Goal: Task Accomplishment & Management: Use online tool/utility

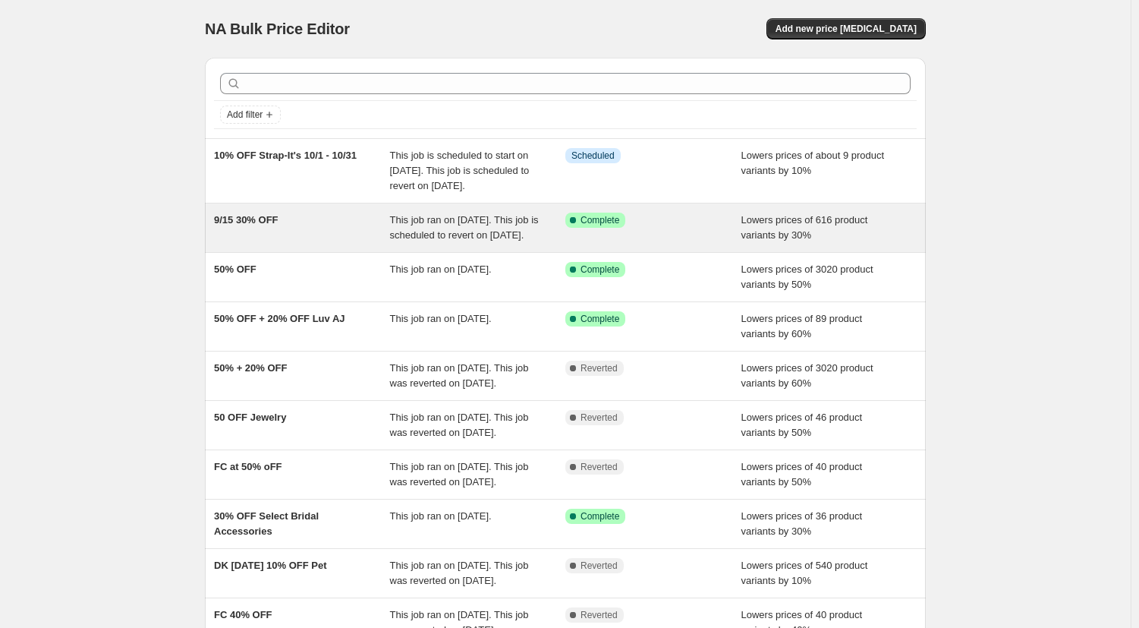
click at [310, 243] on div "9/15 30% OFF" at bounding box center [302, 227] width 176 height 30
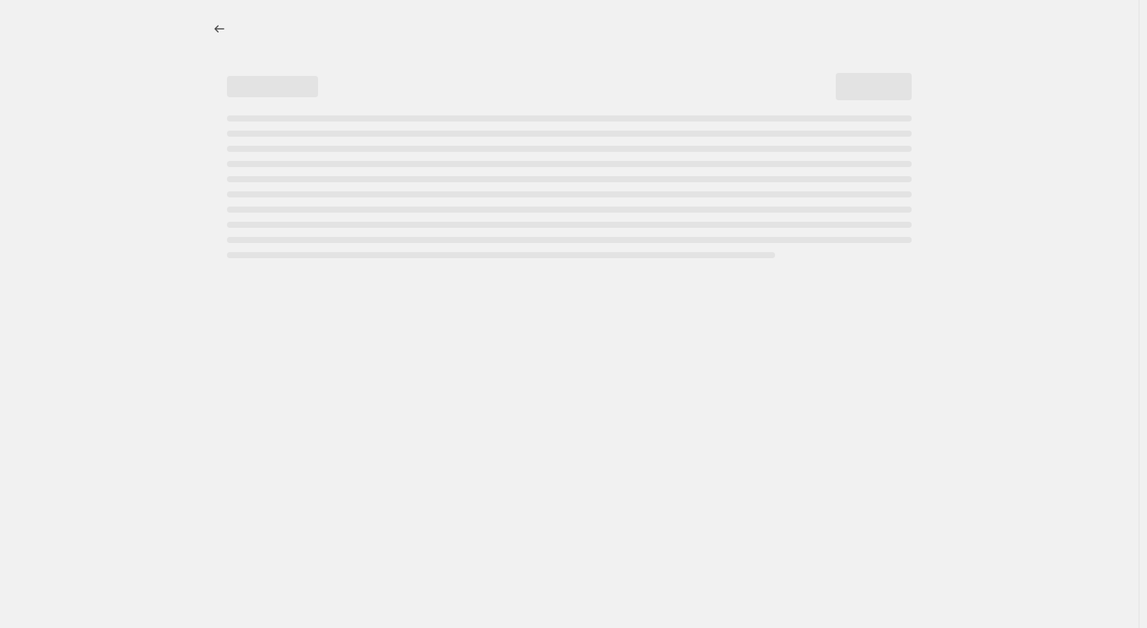
select select "percentage"
select select "tag"
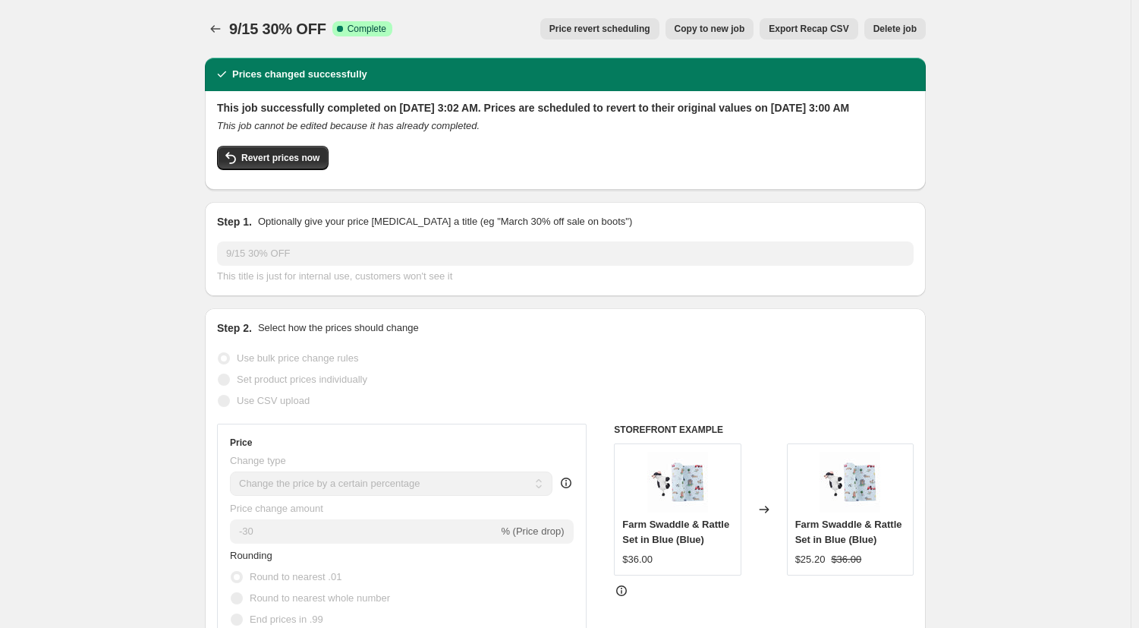
click at [605, 31] on span "Price revert scheduling" at bounding box center [599, 29] width 101 height 12
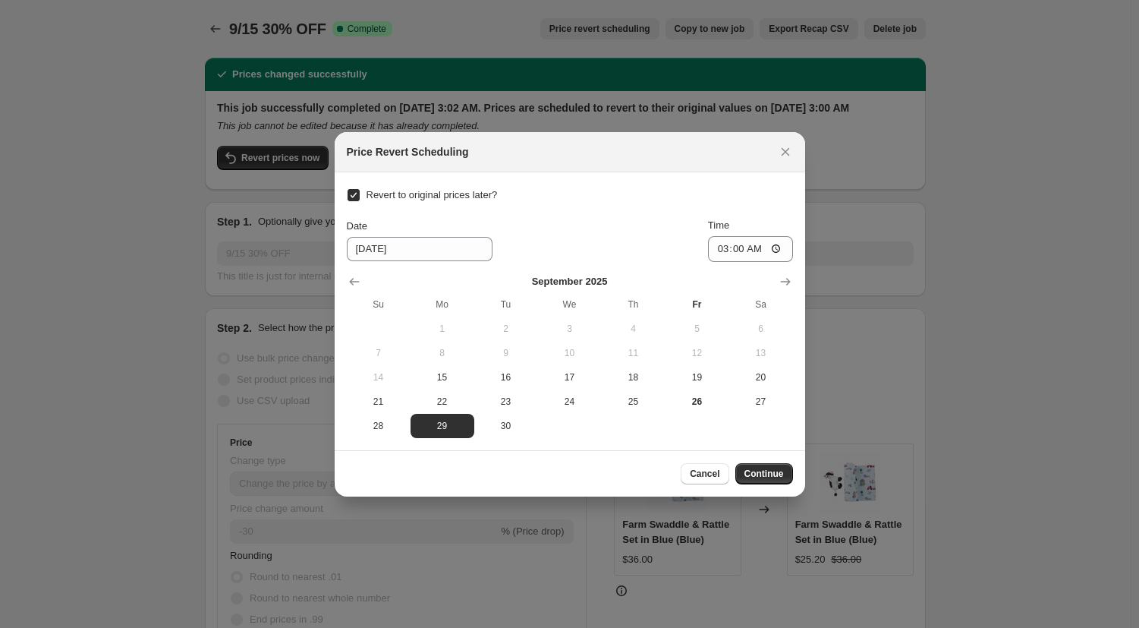
click at [768, 153] on div "Price Revert Scheduling" at bounding box center [570, 151] width 446 height 15
click at [780, 150] on icon "Close" at bounding box center [785, 151] width 15 height 15
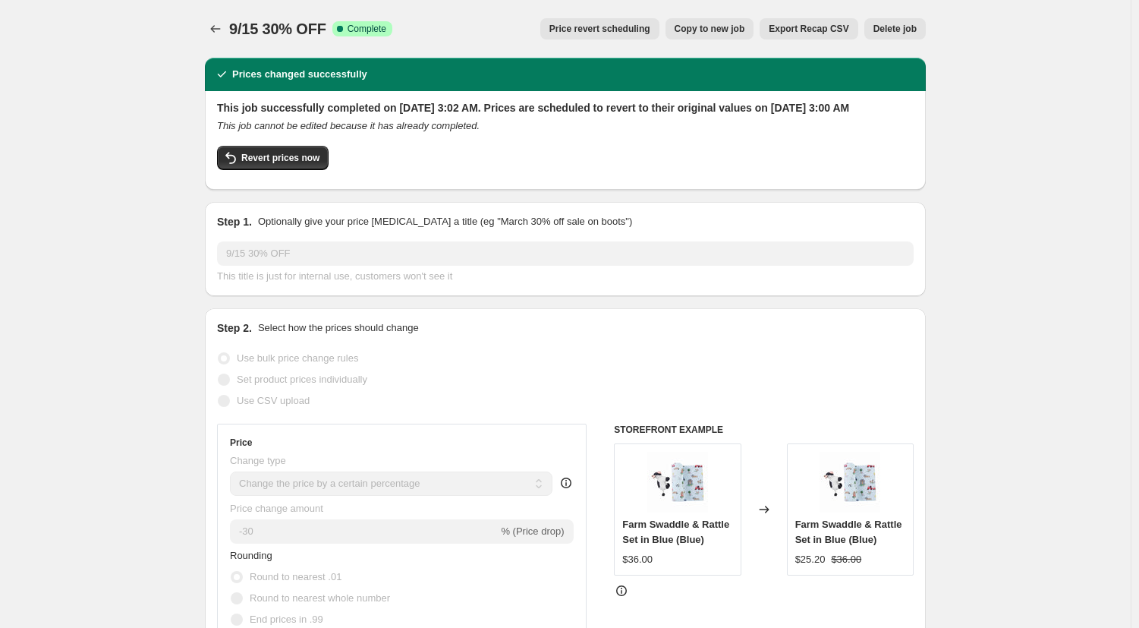
click at [286, 178] on div "Revert prices now" at bounding box center [565, 162] width 697 height 32
click at [290, 164] on span "Revert prices now" at bounding box center [280, 158] width 78 height 12
checkbox input "false"
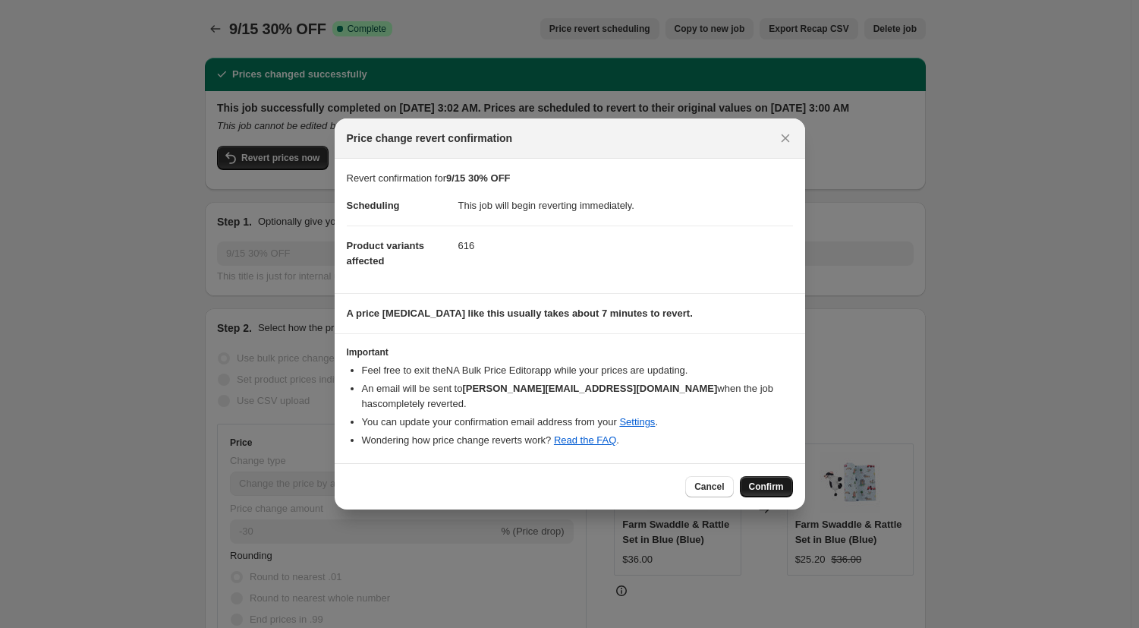
click at [754, 483] on span "Confirm" at bounding box center [766, 486] width 35 height 12
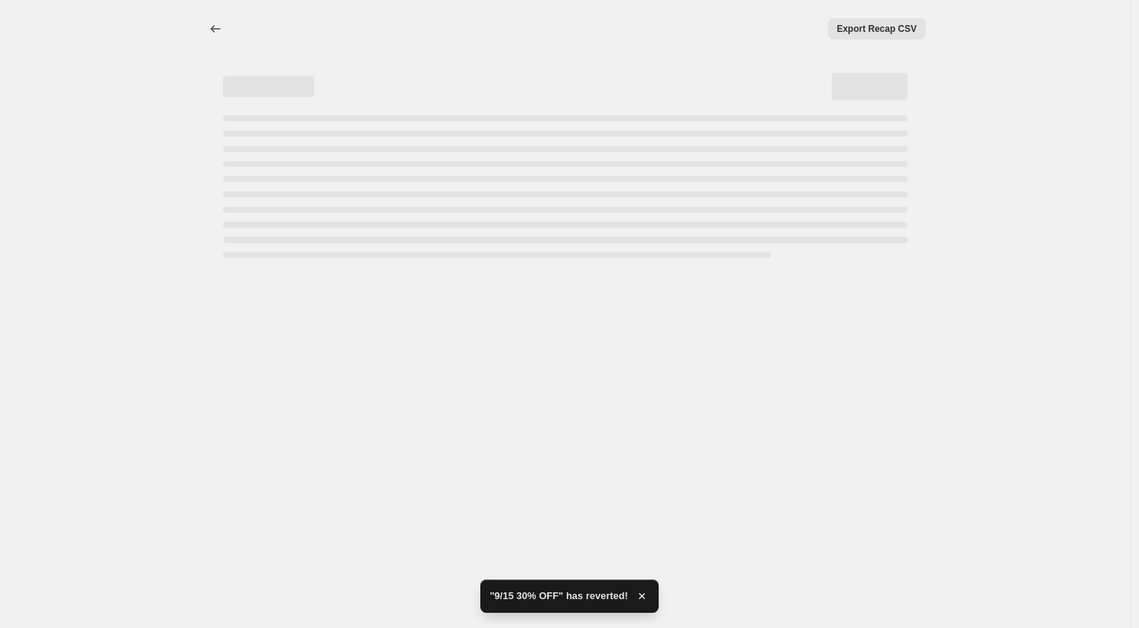
select select "percentage"
select select "tag"
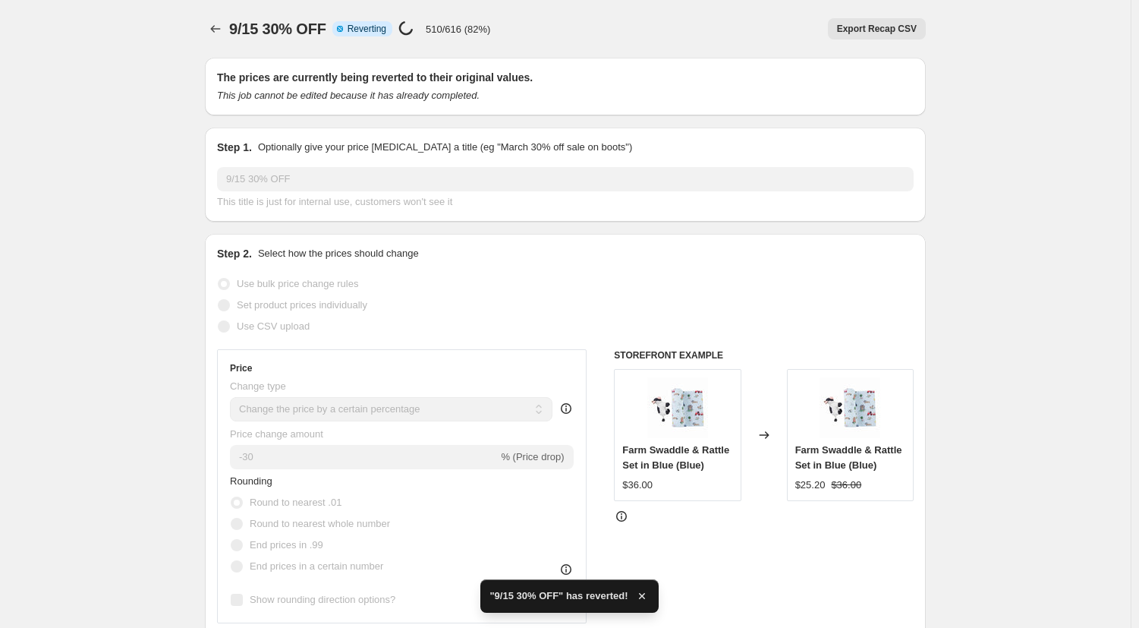
checkbox input "true"
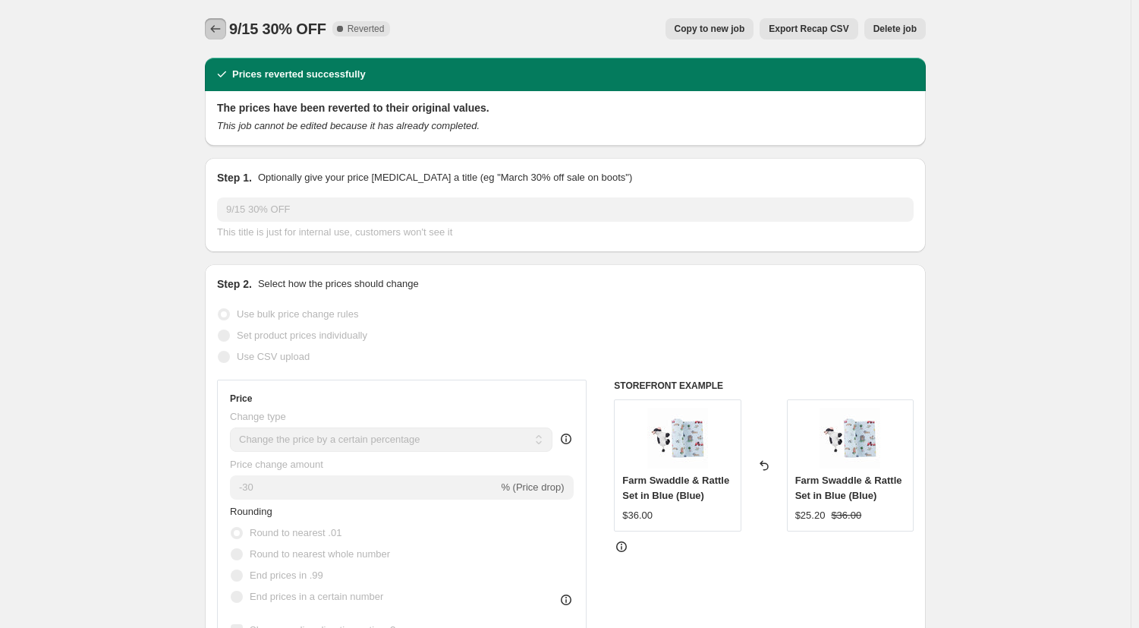
click at [209, 26] on button "Price change jobs" at bounding box center [215, 28] width 21 height 21
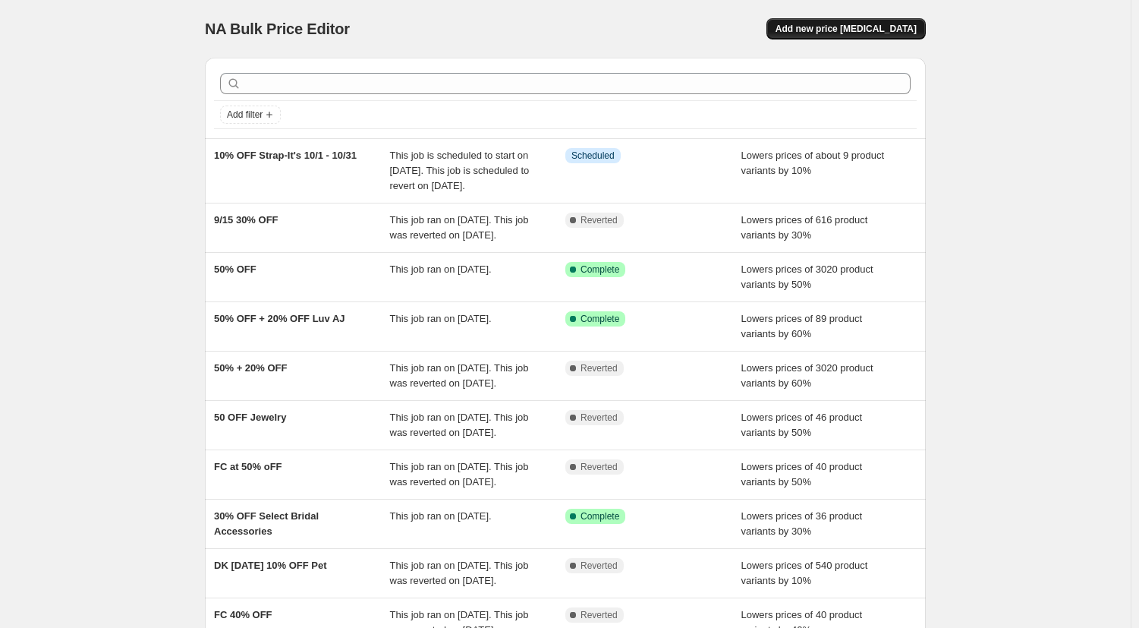
click at [860, 34] on span "Add new price change job" at bounding box center [846, 29] width 141 height 12
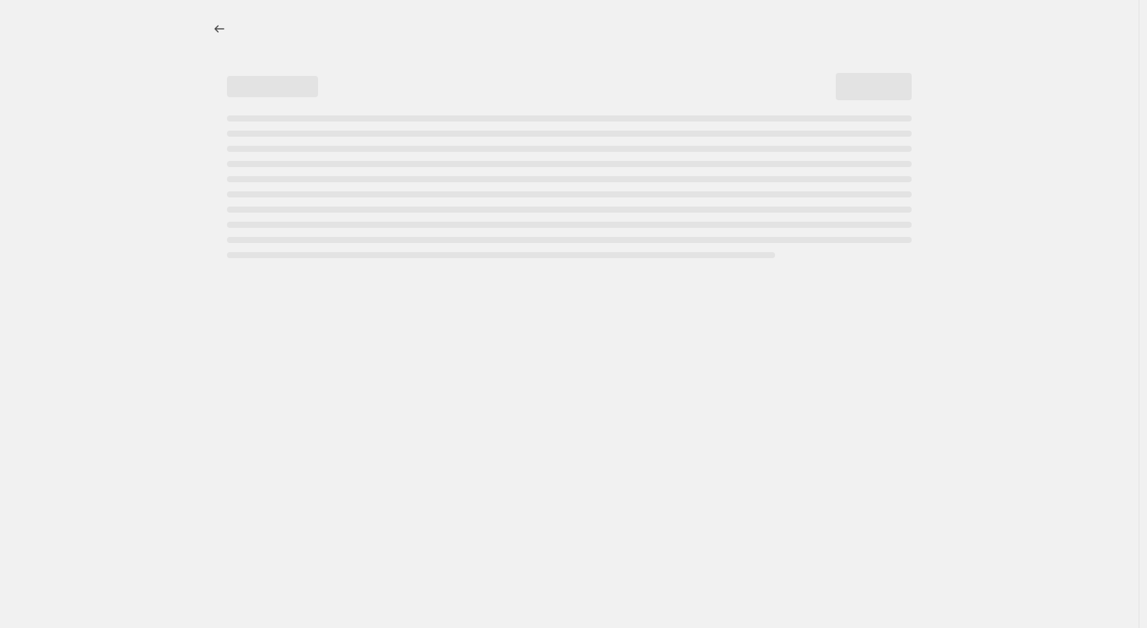
select select "percentage"
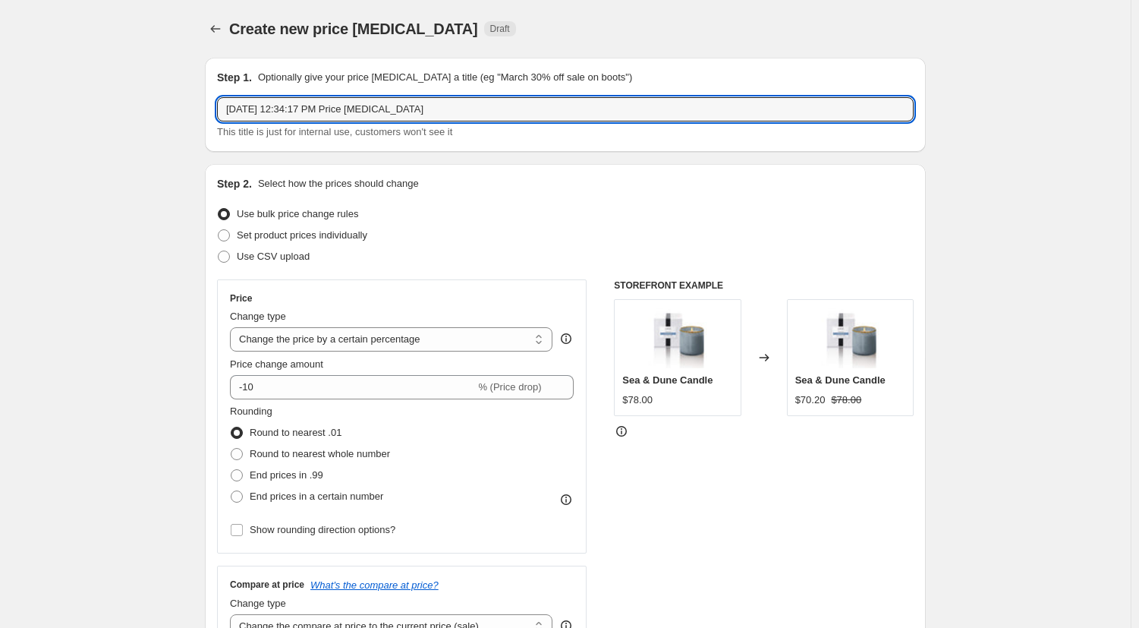
drag, startPoint x: 430, startPoint y: 109, endPoint x: 219, endPoint y: 134, distance: 212.5
click at [219, 134] on div "Step 1. Optionally give your price change job a title (eg "March 30% off sale o…" at bounding box center [565, 105] width 721 height 94
type input "9/15 30% OFF"
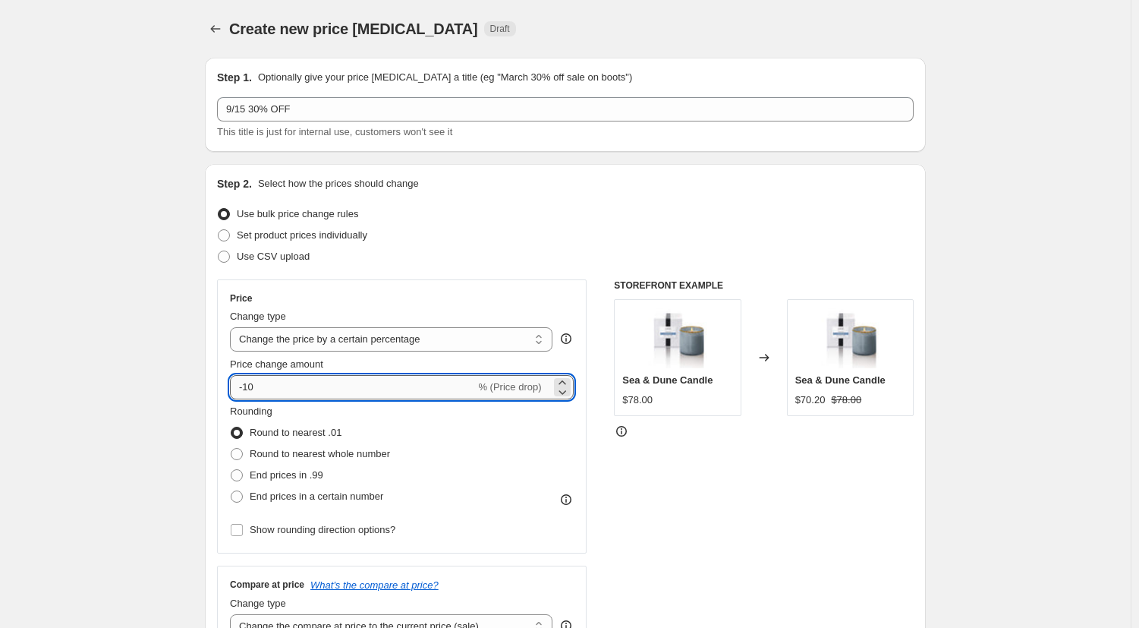
click at [247, 389] on input "-10" at bounding box center [352, 387] width 245 height 24
click at [253, 388] on input "-35" at bounding box center [352, 387] width 245 height 24
type input "-30"
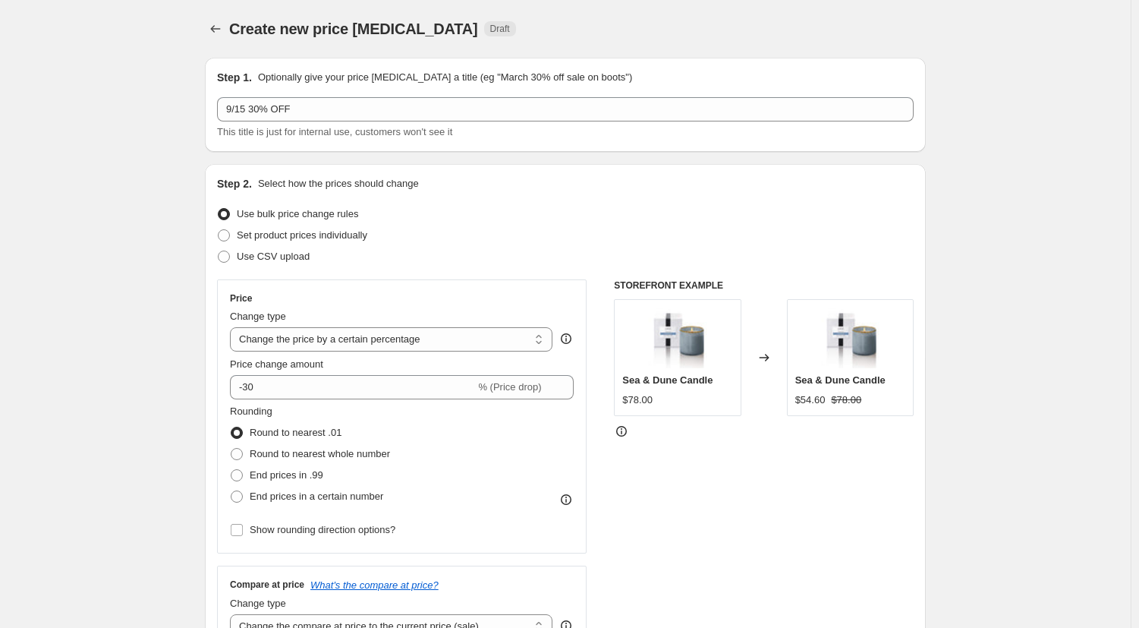
click at [659, 430] on div at bounding box center [764, 430] width 300 height 15
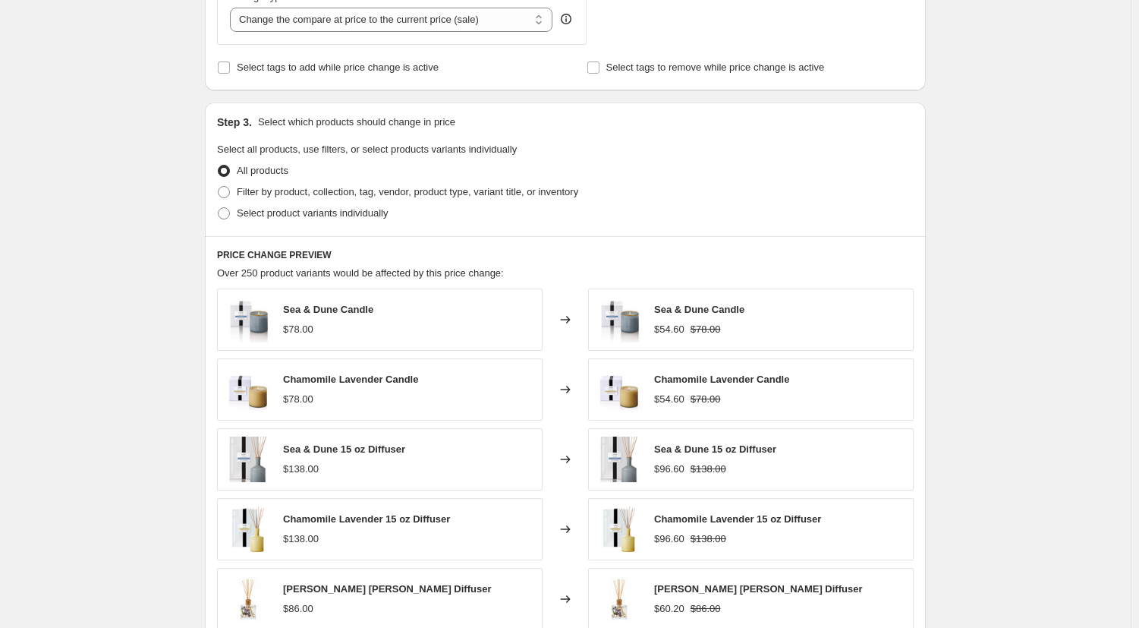
scroll to position [607, 0]
click at [230, 191] on span at bounding box center [224, 191] width 12 height 12
click at [219, 186] on input "Filter by product, collection, tag, vendor, product type, variant title, or inv…" at bounding box center [218, 185] width 1 height 1
radio input "true"
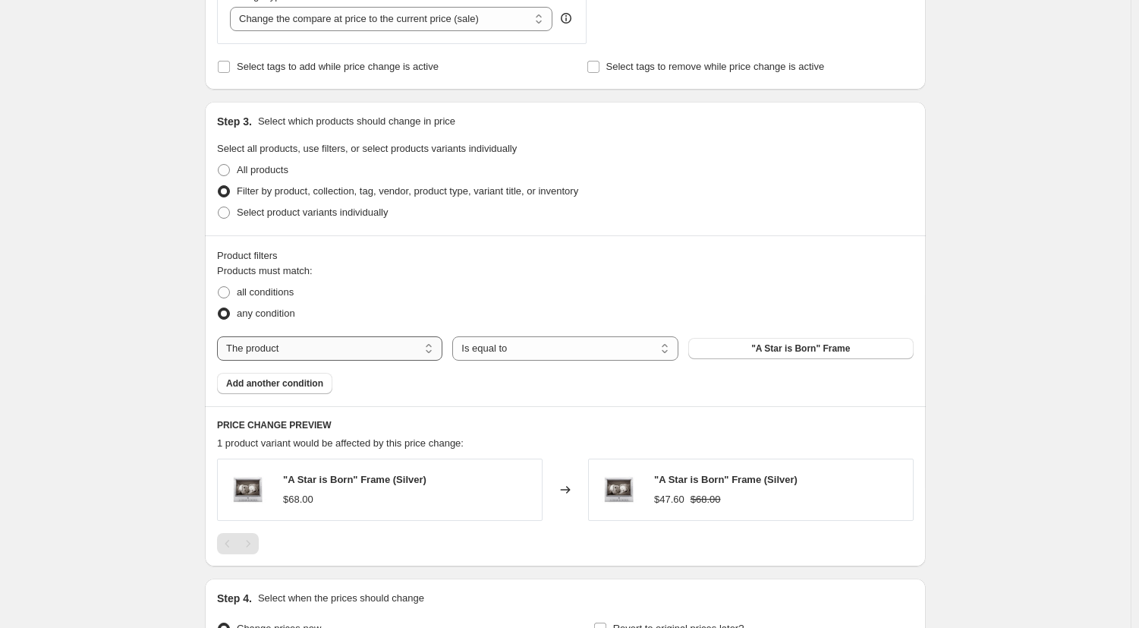
click at [340, 356] on select "The product The product's collection The product's tag The product's vendor The…" at bounding box center [329, 348] width 225 height 24
select select "tag"
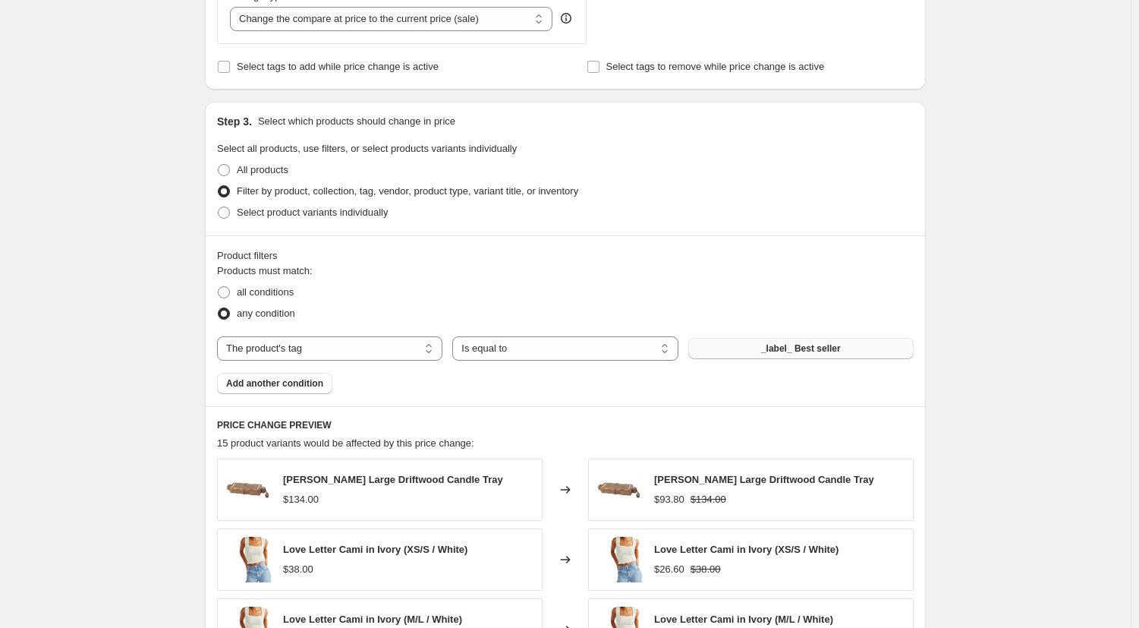
click at [767, 352] on button "_label_ Best seller" at bounding box center [800, 348] width 225 height 21
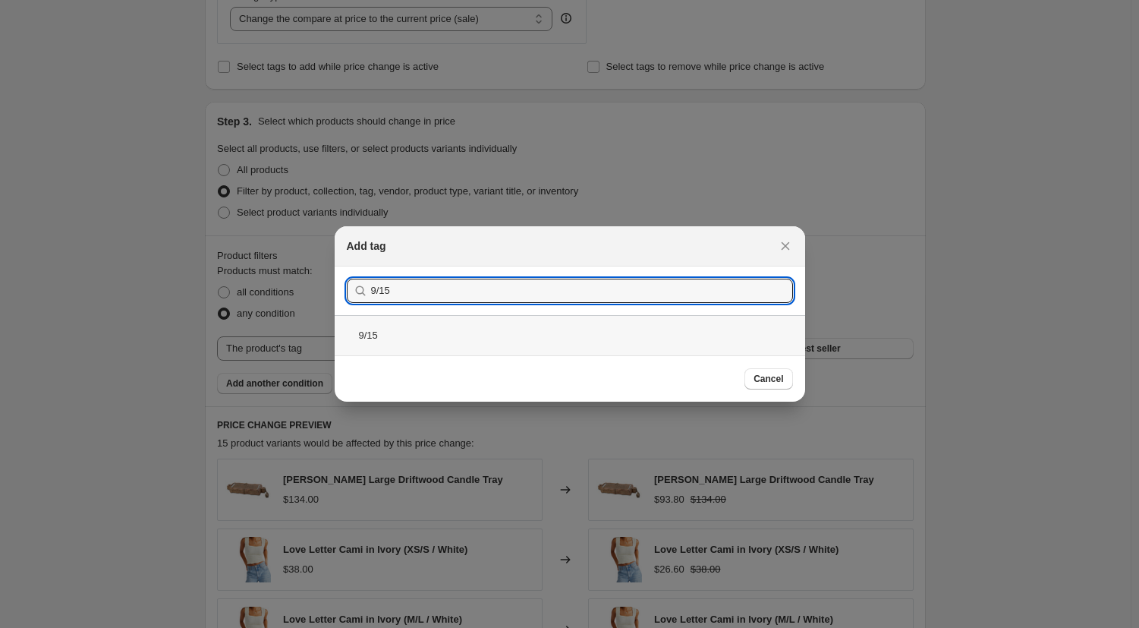
type input "9/15"
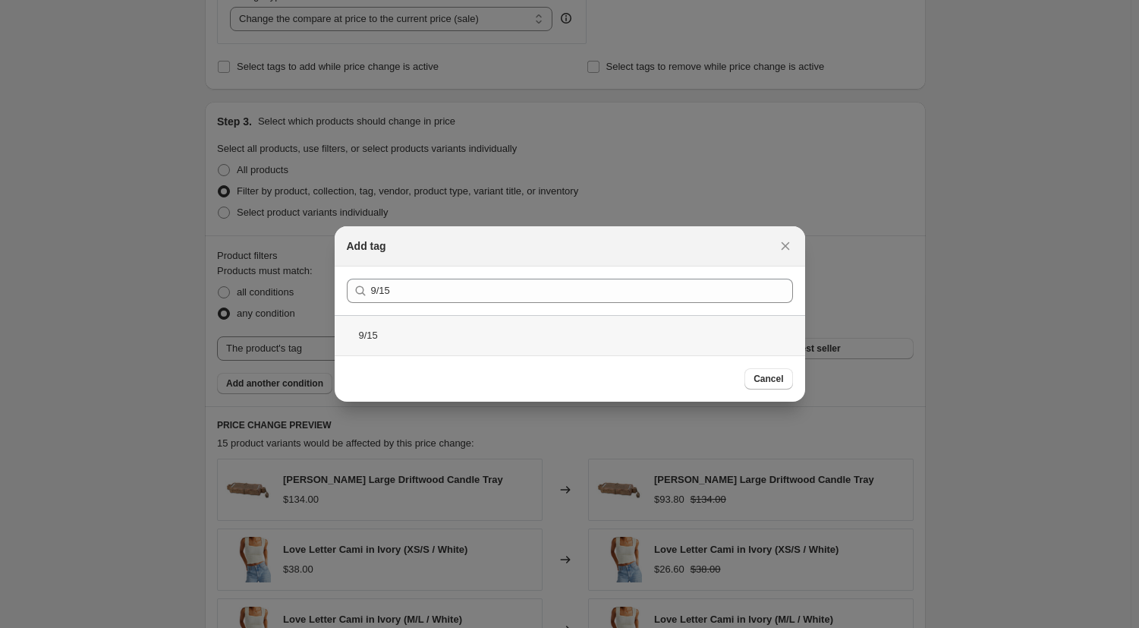
click at [434, 331] on div "9/15" at bounding box center [570, 335] width 471 height 40
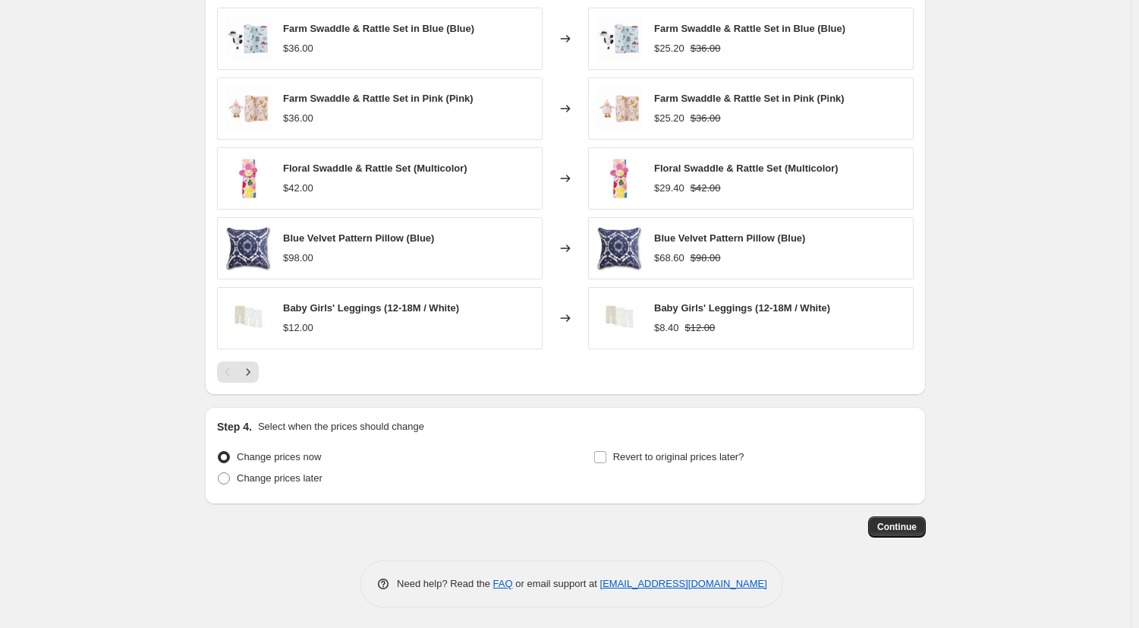
scroll to position [1061, 0]
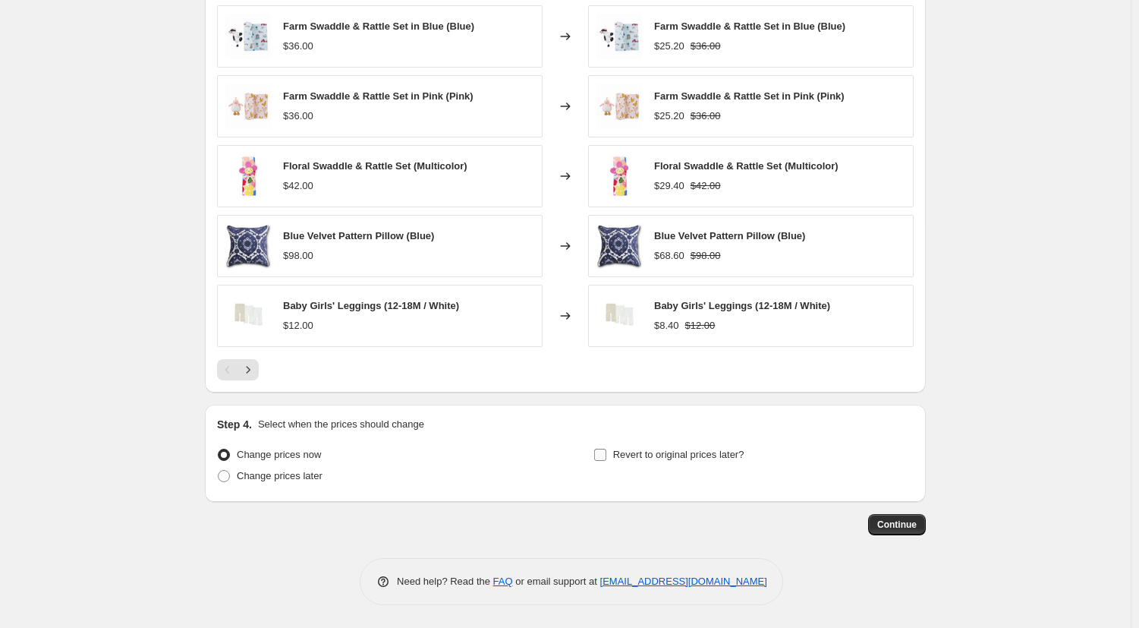
click at [606, 452] on input "Revert to original prices later?" at bounding box center [600, 455] width 12 height 12
checkbox input "true"
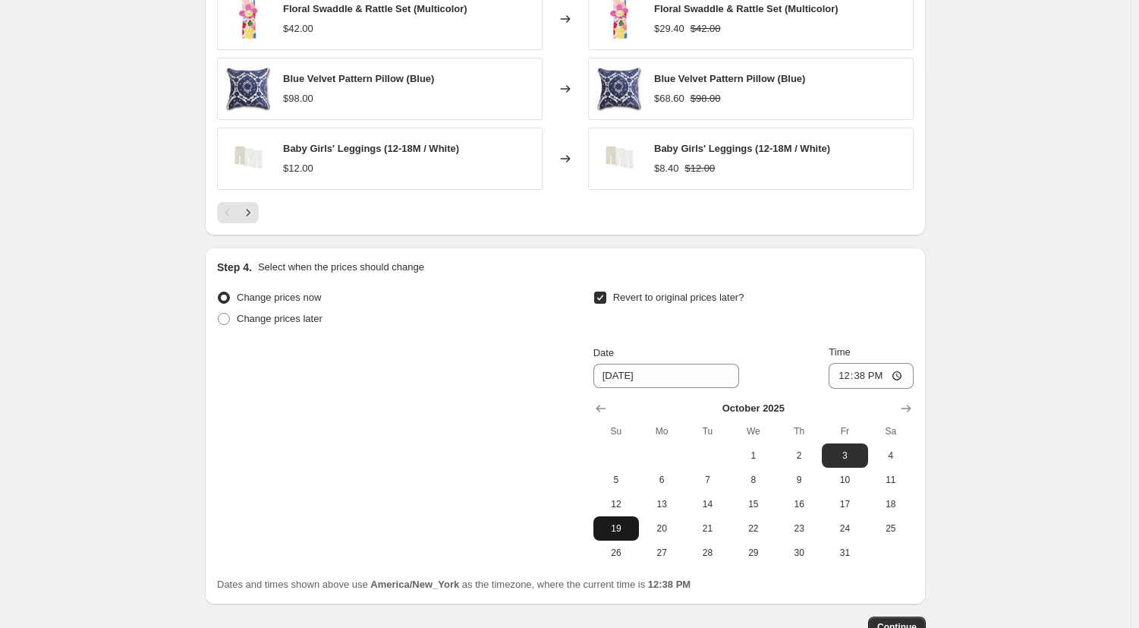
scroll to position [1289, 0]
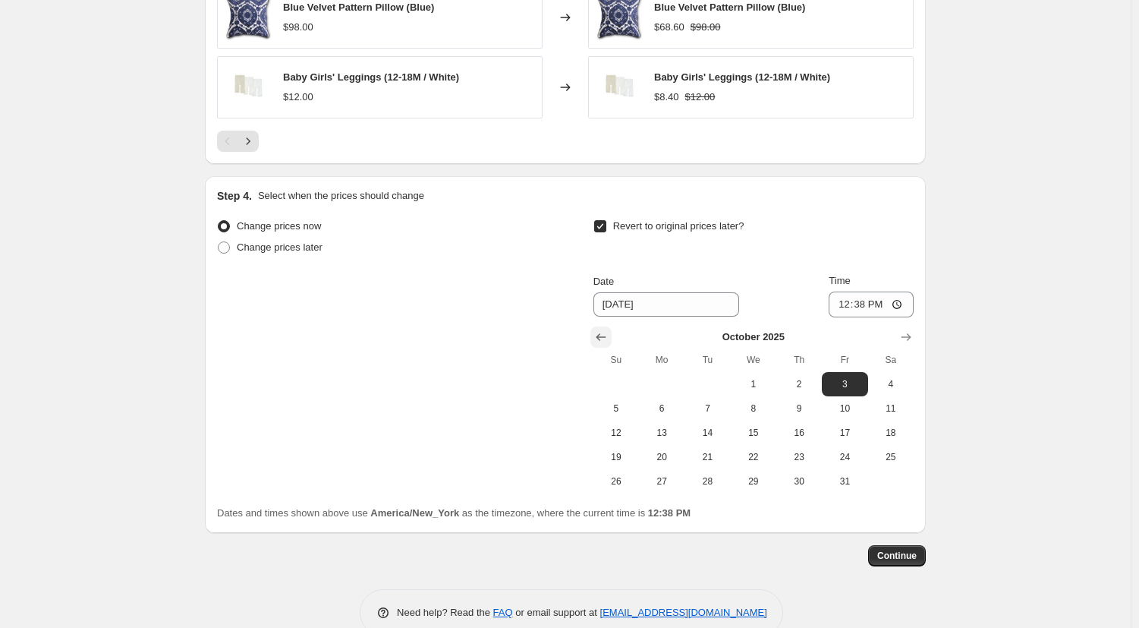
click at [606, 342] on icon "Show previous month, September 2025" at bounding box center [600, 336] width 15 height 15
drag, startPoint x: 662, startPoint y: 484, endPoint x: 986, endPoint y: 348, distance: 351.7
click at [663, 483] on span "29" at bounding box center [661, 481] width 33 height 12
type input "9/29/2025"
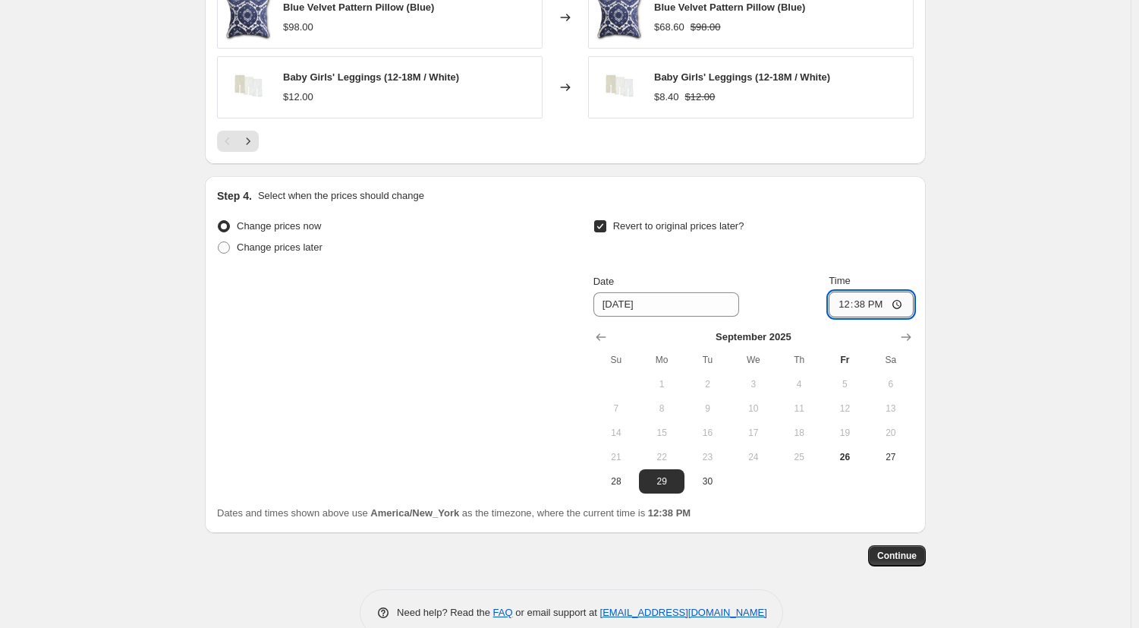
click at [899, 308] on input "12:38" at bounding box center [871, 304] width 85 height 26
click at [926, 212] on div "Step 4. Select when the prices should change Change prices now Change prices la…" at bounding box center [565, 354] width 721 height 357
click at [902, 308] on input "08:00" at bounding box center [871, 304] width 85 height 26
type input "09:00"
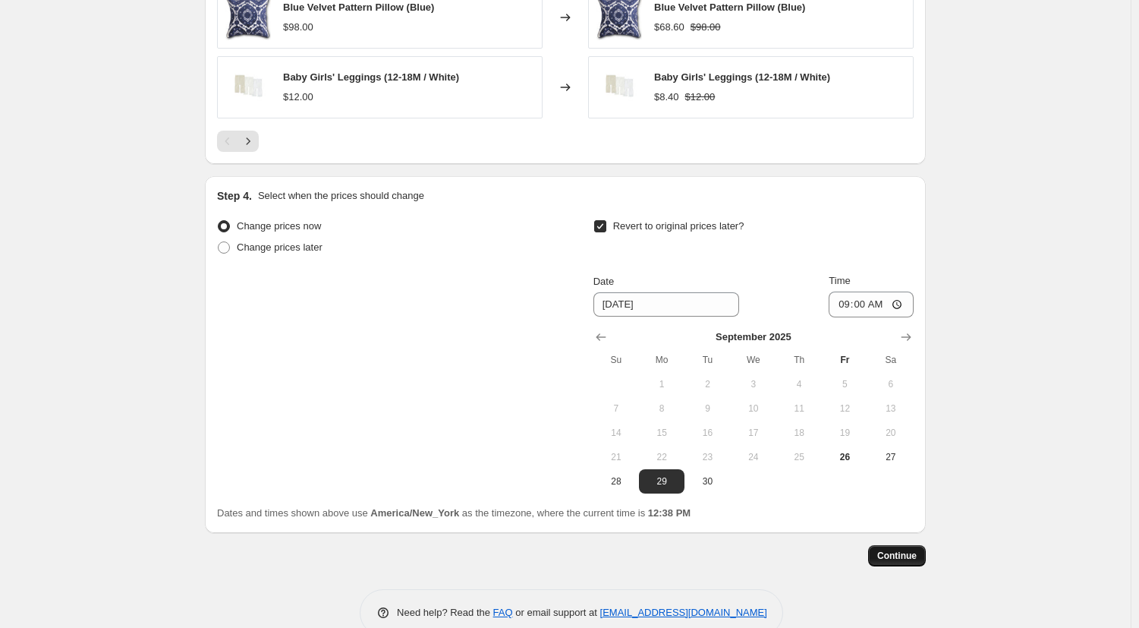
click at [914, 561] on span "Continue" at bounding box center [896, 555] width 39 height 12
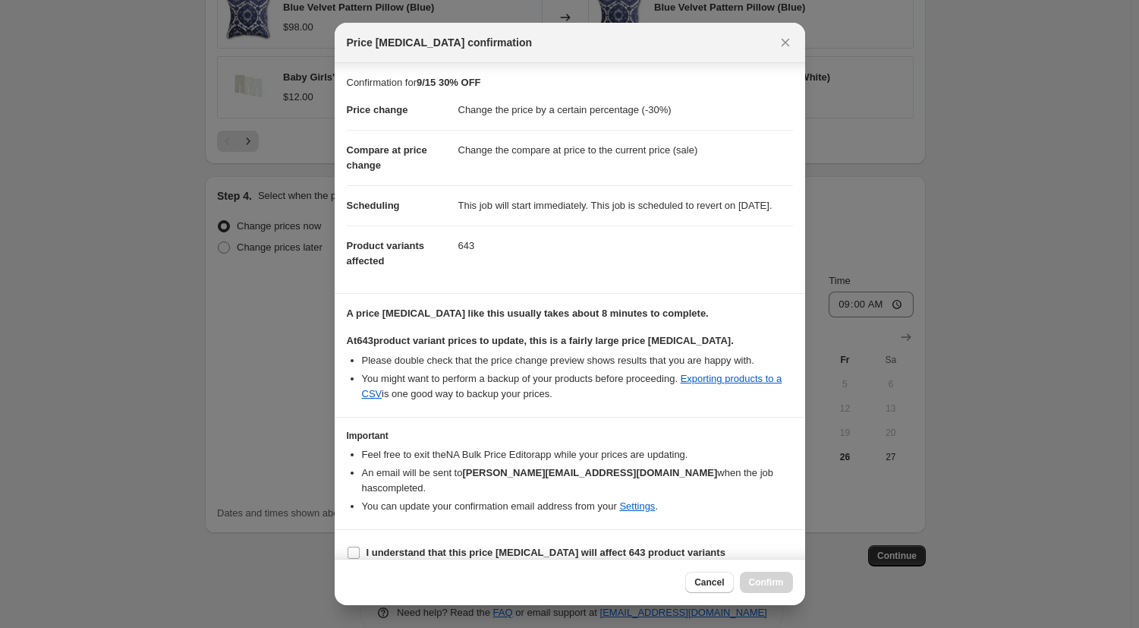
scroll to position [17, 0]
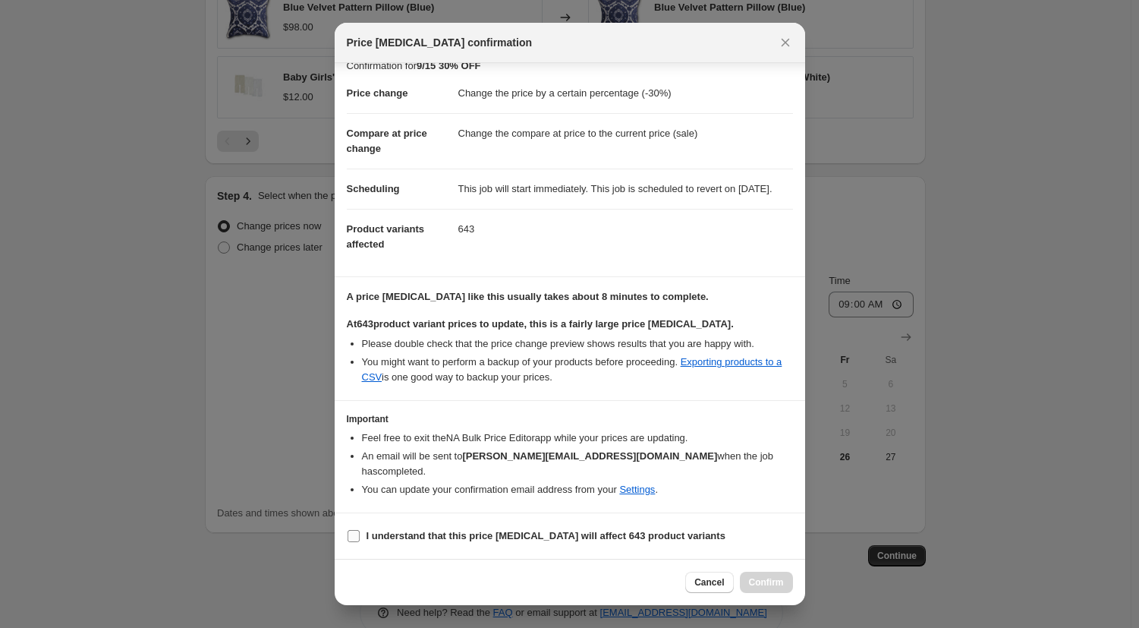
click at [353, 536] on input "I understand that this price change job will affect 643 product variants" at bounding box center [354, 536] width 12 height 12
checkbox input "true"
click at [759, 584] on span "Confirm" at bounding box center [766, 582] width 35 height 12
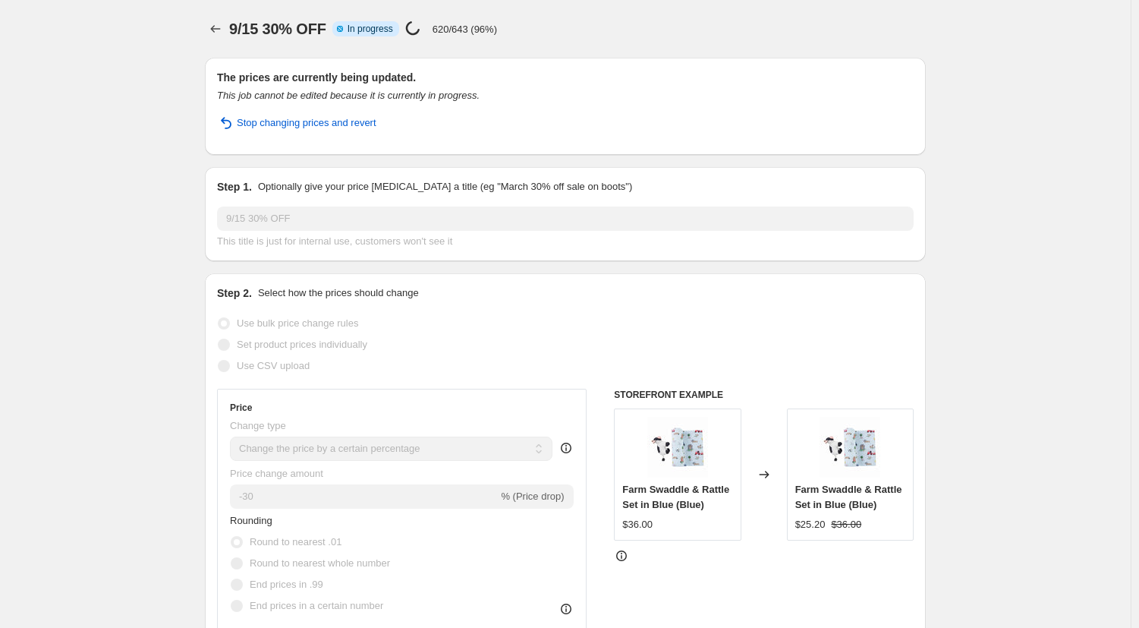
select select "percentage"
select select "tag"
